Goal: Information Seeking & Learning: Learn about a topic

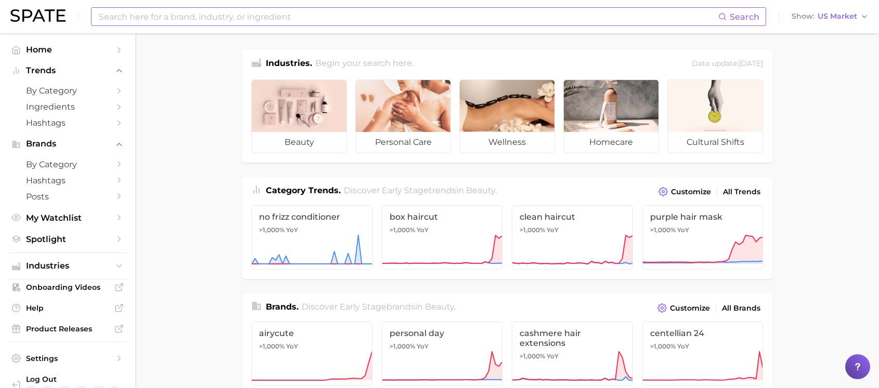
click at [294, 13] on input at bounding box center [408, 17] width 620 height 18
type input "mascara"
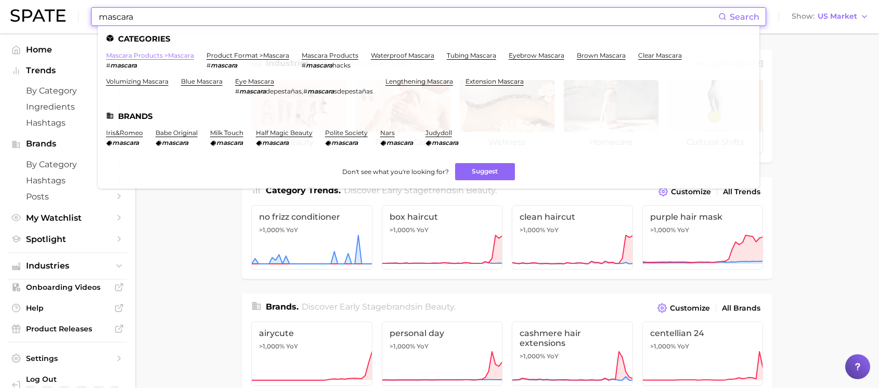
click at [146, 57] on link "mascara products > mascara" at bounding box center [150, 55] width 88 height 8
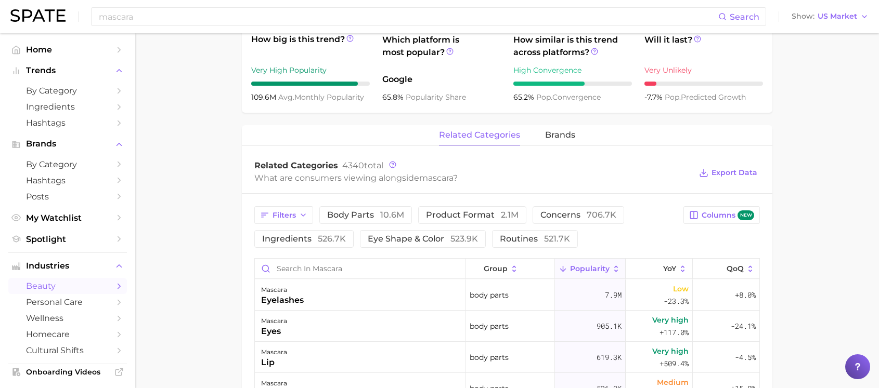
scroll to position [246, 0]
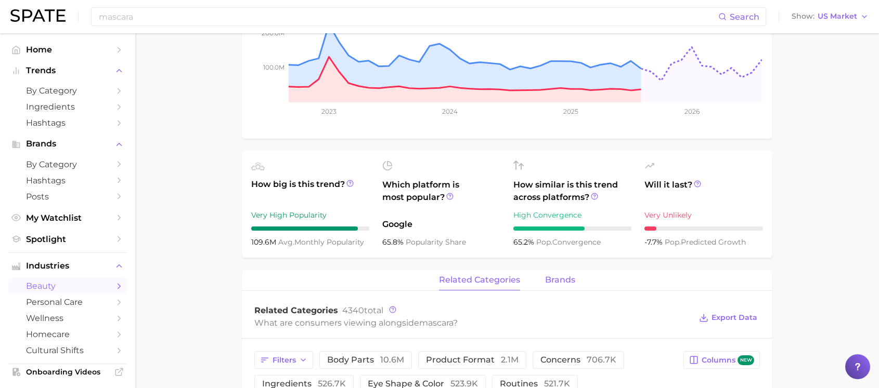
click at [567, 279] on span "brands" at bounding box center [560, 280] width 30 height 9
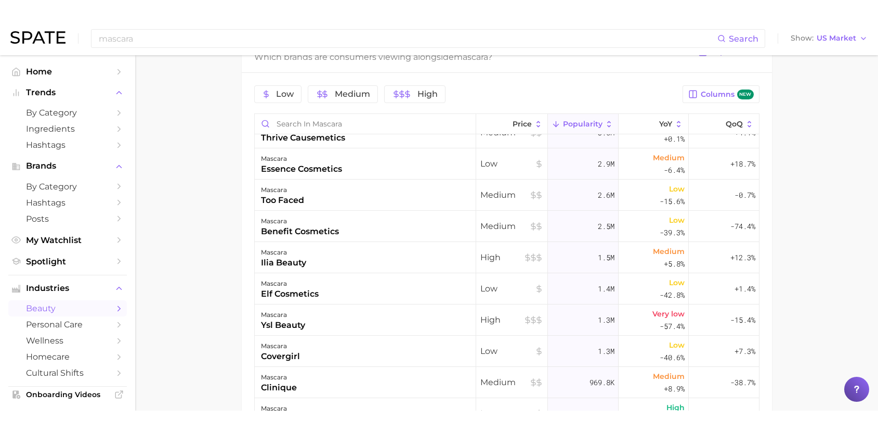
scroll to position [52, 0]
